Goal: Task Accomplishment & Management: Manage account settings

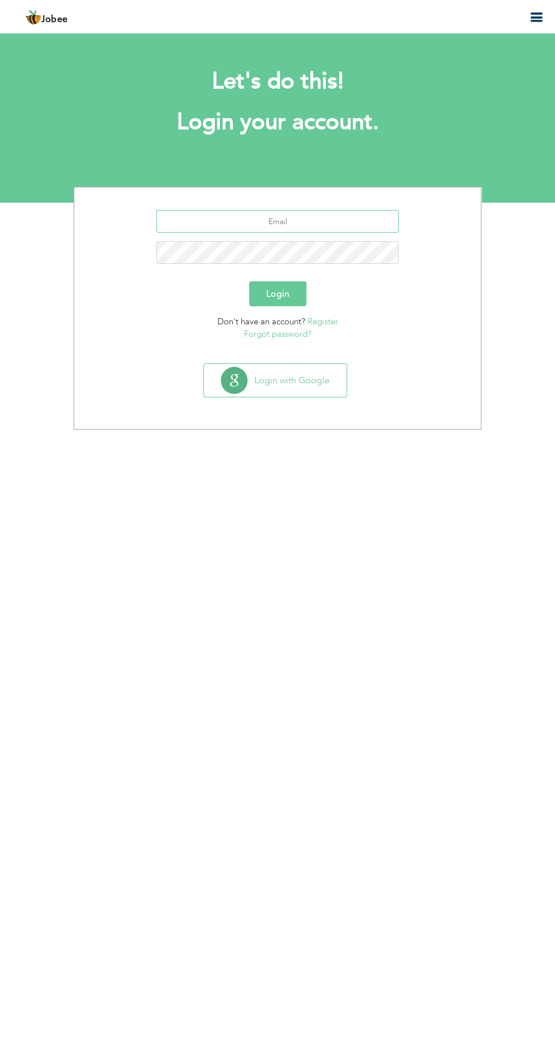
click at [204, 225] on input "text" at bounding box center [277, 221] width 243 height 23
type input "Khizar"
click at [289, 221] on input "khizarmughal379@gmail.com" at bounding box center [277, 221] width 243 height 23
click at [277, 221] on input "khizarmughal9@gmail.com" at bounding box center [277, 221] width 243 height 23
type input "khizarmughal935@gmail.com"
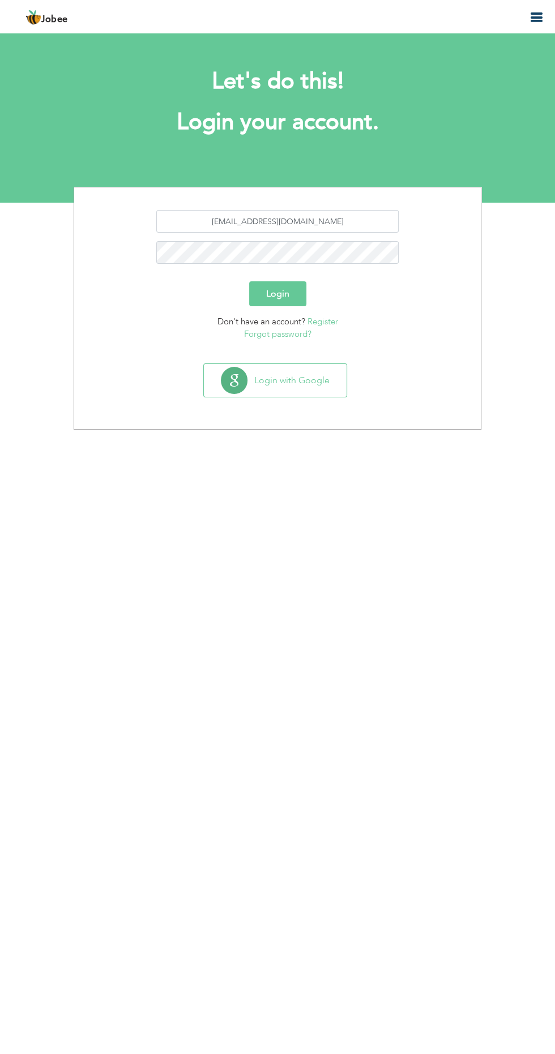
click at [259, 295] on button "Login" at bounding box center [277, 293] width 57 height 25
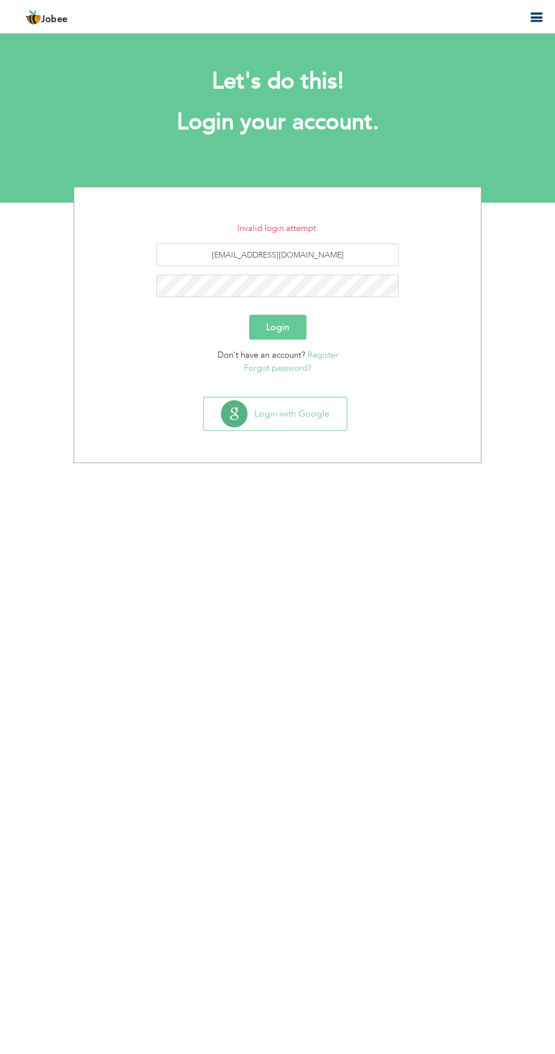
click at [277, 326] on button "Login" at bounding box center [277, 327] width 57 height 25
